Goal: Task Accomplishment & Management: Manage account settings

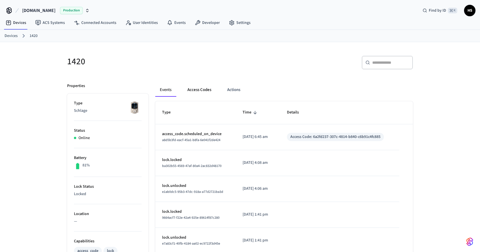
click at [194, 90] on button "Access Codes" at bounding box center [199, 90] width 33 height 14
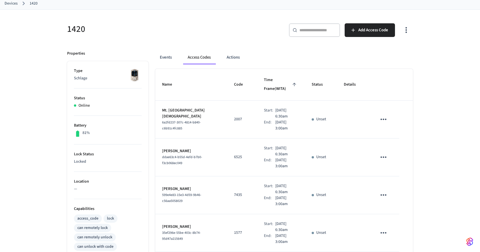
scroll to position [35, 0]
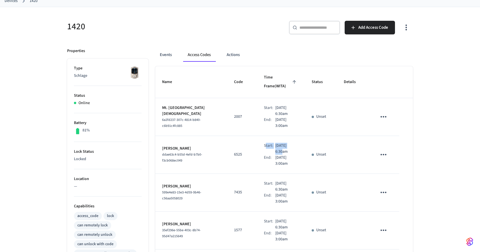
drag, startPoint x: 257, startPoint y: 136, endPoint x: 262, endPoint y: 152, distance: 16.6
click at [286, 143] on div "Start: Sep 20th 2025 6:30am" at bounding box center [281, 149] width 34 height 12
drag, startPoint x: 253, startPoint y: 149, endPoint x: 279, endPoint y: 149, distance: 26.2
click at [279, 149] on td "Start: Sep 20th 2025 6:30am End: Sep 22nd 2025 3:00am" at bounding box center [281, 155] width 48 height 38
click at [286, 156] on p "[DATE] 3:00am" at bounding box center [286, 161] width 23 height 12
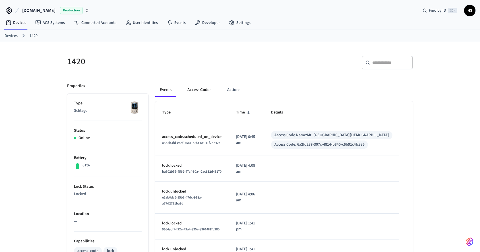
click at [199, 90] on button "Access Codes" at bounding box center [199, 90] width 33 height 14
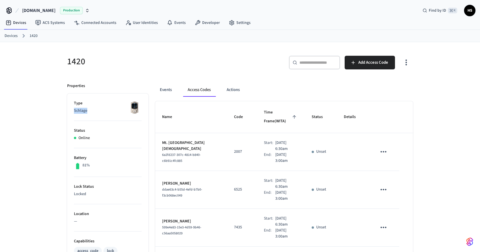
drag, startPoint x: 74, startPoint y: 112, endPoint x: 105, endPoint y: 111, distance: 31.0
click at [105, 111] on p "Schlage" at bounding box center [108, 111] width 68 height 6
click at [101, 112] on p "Schlage" at bounding box center [108, 111] width 68 height 6
click at [407, 64] on icon "button" at bounding box center [406, 62] width 9 height 9
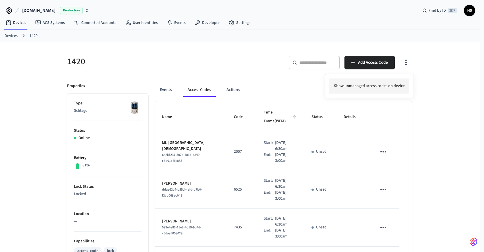
click at [399, 86] on li "Show unmanaged access codes on device" at bounding box center [370, 86] width 80 height 15
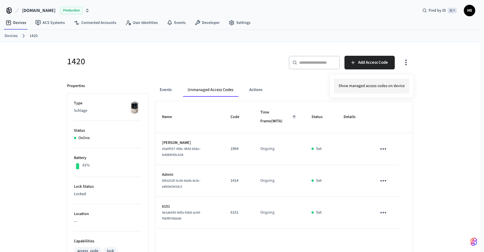
click at [350, 88] on li "Show managed access codes on device" at bounding box center [371, 86] width 75 height 15
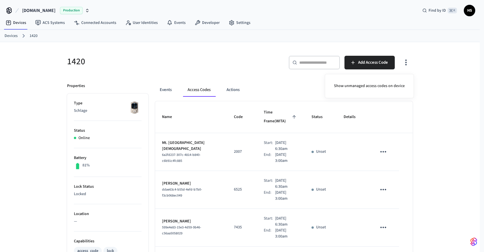
click at [168, 90] on div at bounding box center [242, 126] width 484 height 252
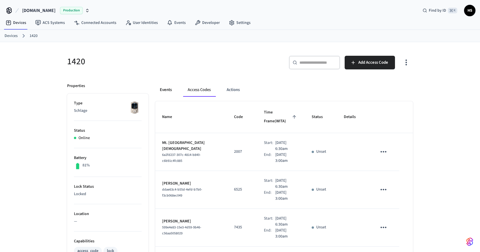
click at [167, 89] on button "Events" at bounding box center [165, 90] width 21 height 14
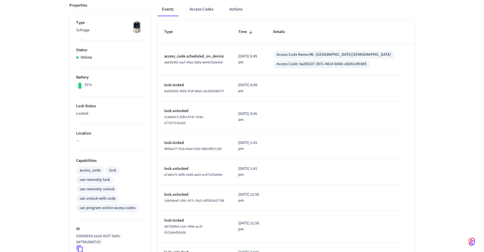
scroll to position [170, 0]
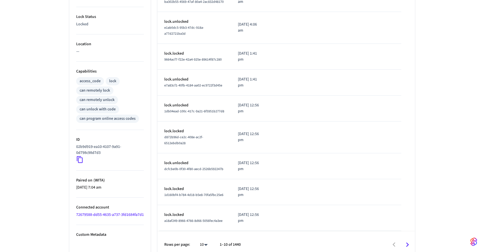
click at [203, 235] on body "[DOMAIN_NAME] Production Find by ID ⌘ K HS Devices ACS Systems Connected Accoun…" at bounding box center [242, 44] width 484 height 428
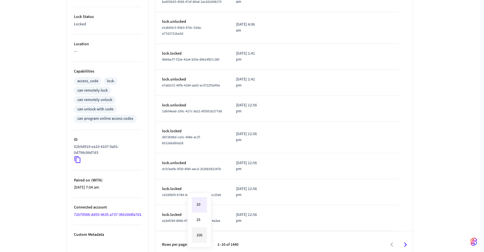
click at [203, 232] on li "100" at bounding box center [199, 235] width 15 height 15
type input "***"
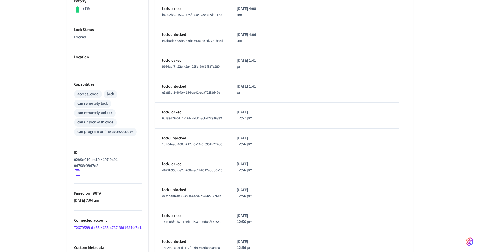
scroll to position [0, 0]
